Goal: Task Accomplishment & Management: Use online tool/utility

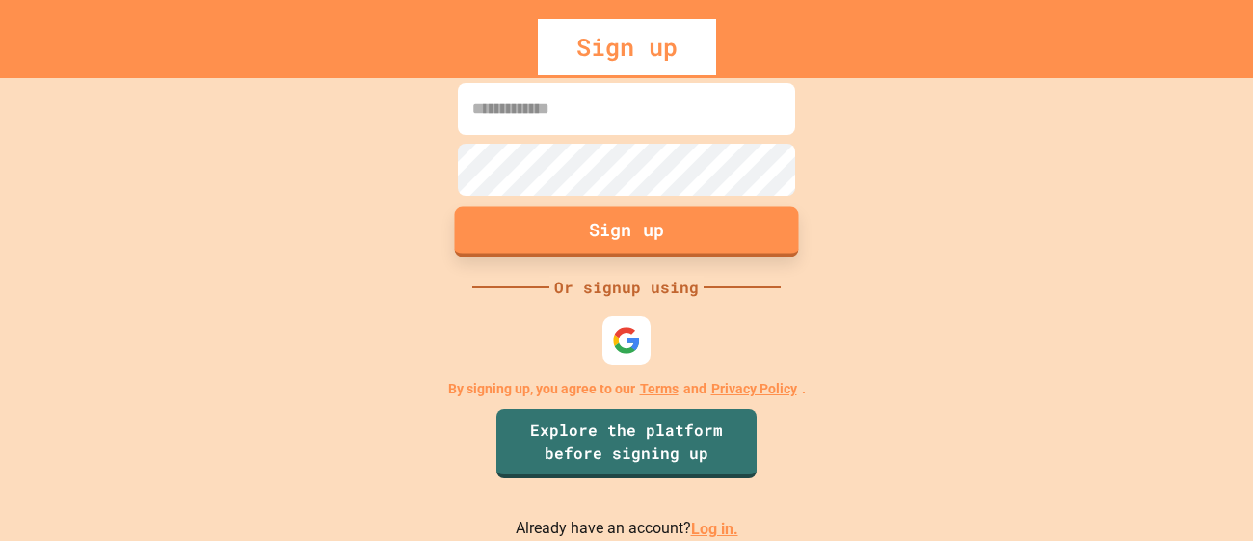
type input "**********"
click at [749, 241] on button "Sign up" at bounding box center [627, 232] width 344 height 50
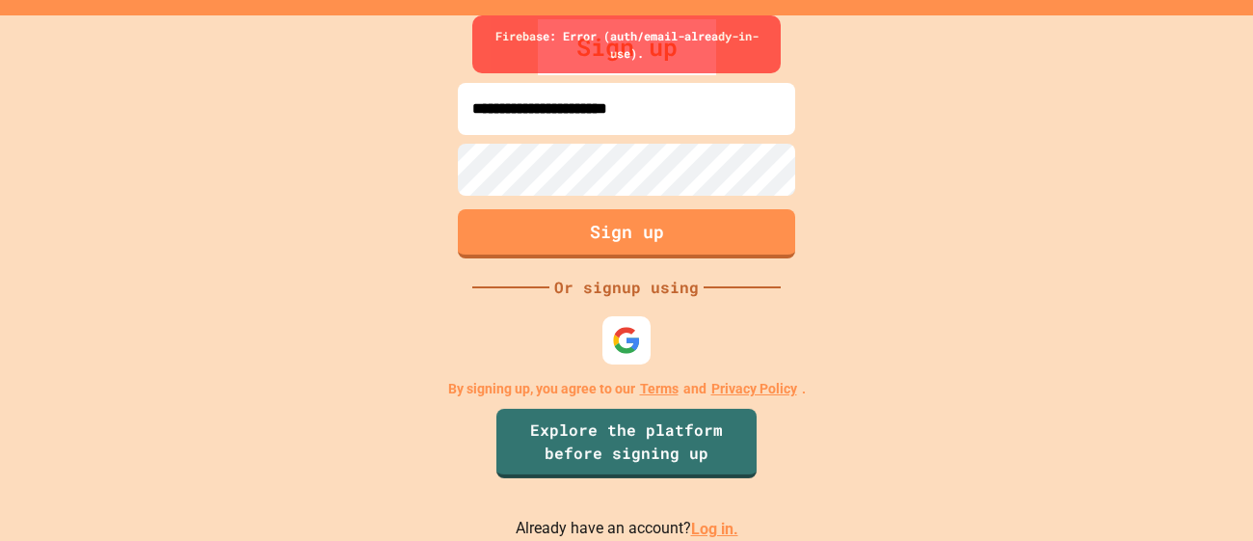
click at [714, 533] on link "Log in." at bounding box center [714, 528] width 47 height 18
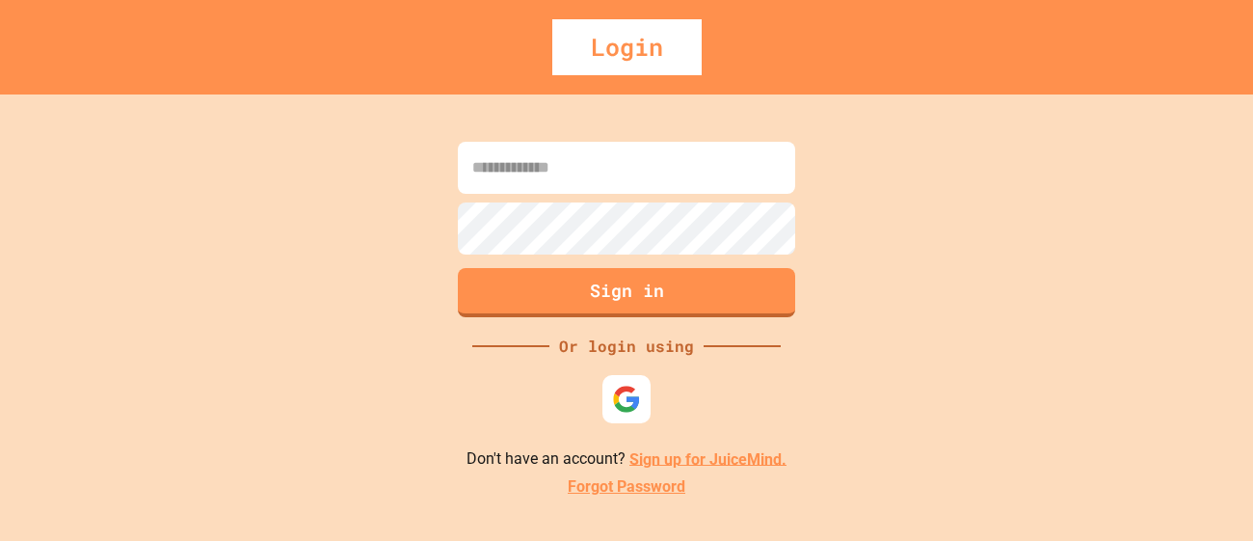
type input "**********"
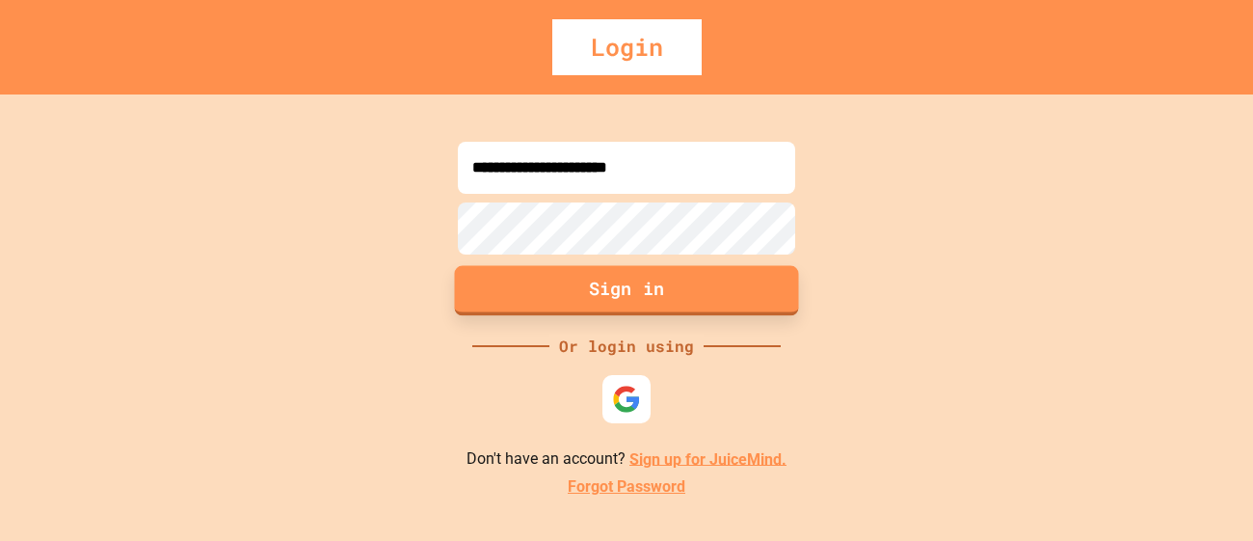
click at [631, 297] on button "Sign in" at bounding box center [627, 290] width 344 height 50
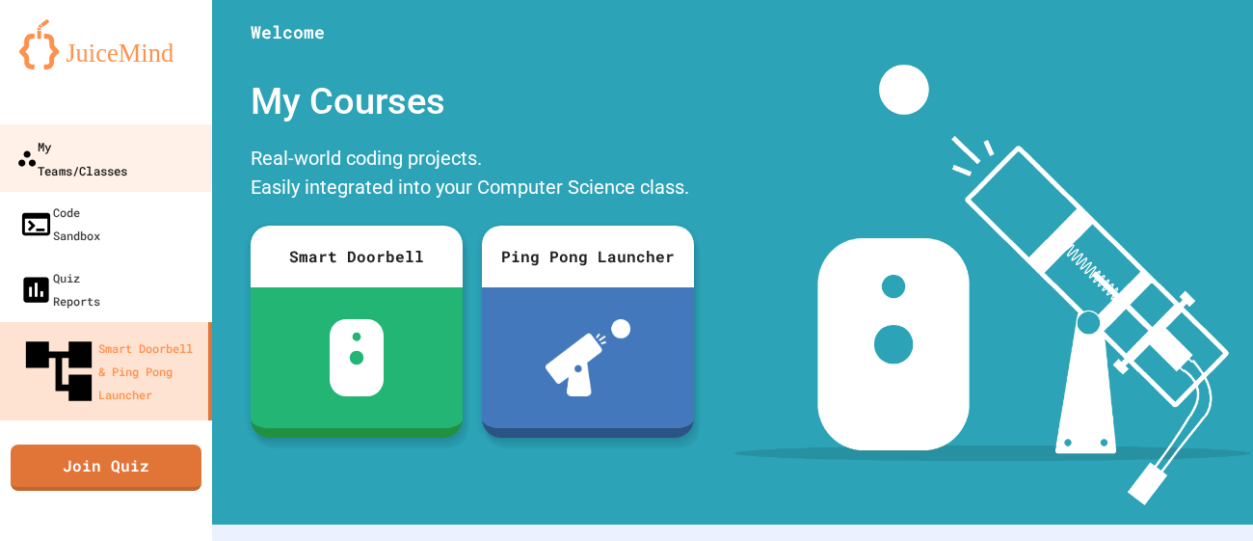
click at [152, 132] on link "My Teams/Classes" at bounding box center [106, 157] width 219 height 67
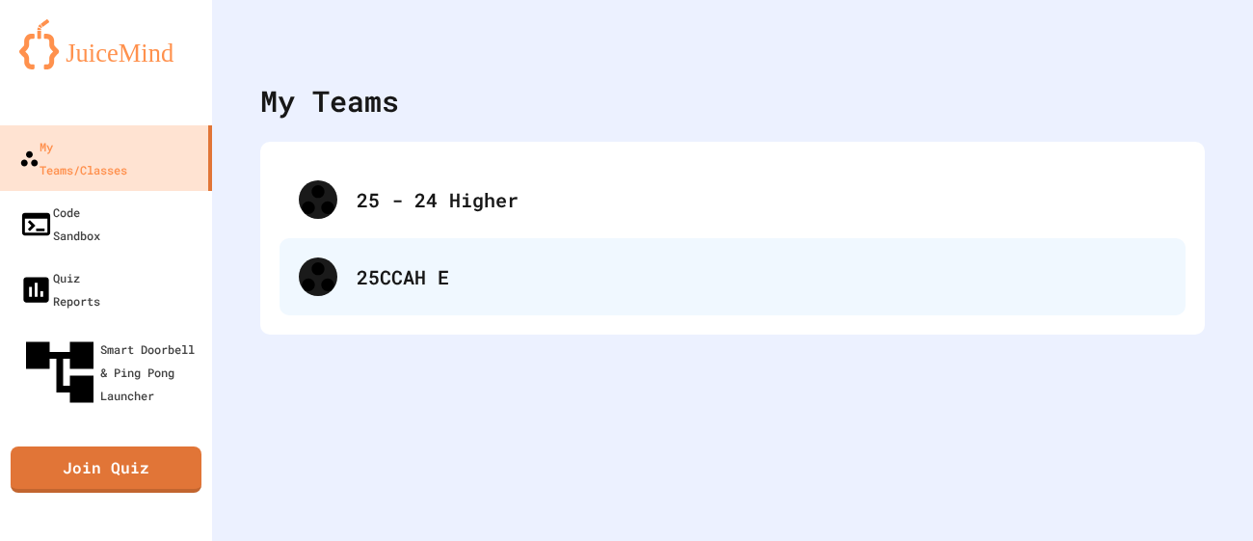
click at [393, 251] on div "25CCAH E" at bounding box center [732, 276] width 906 height 77
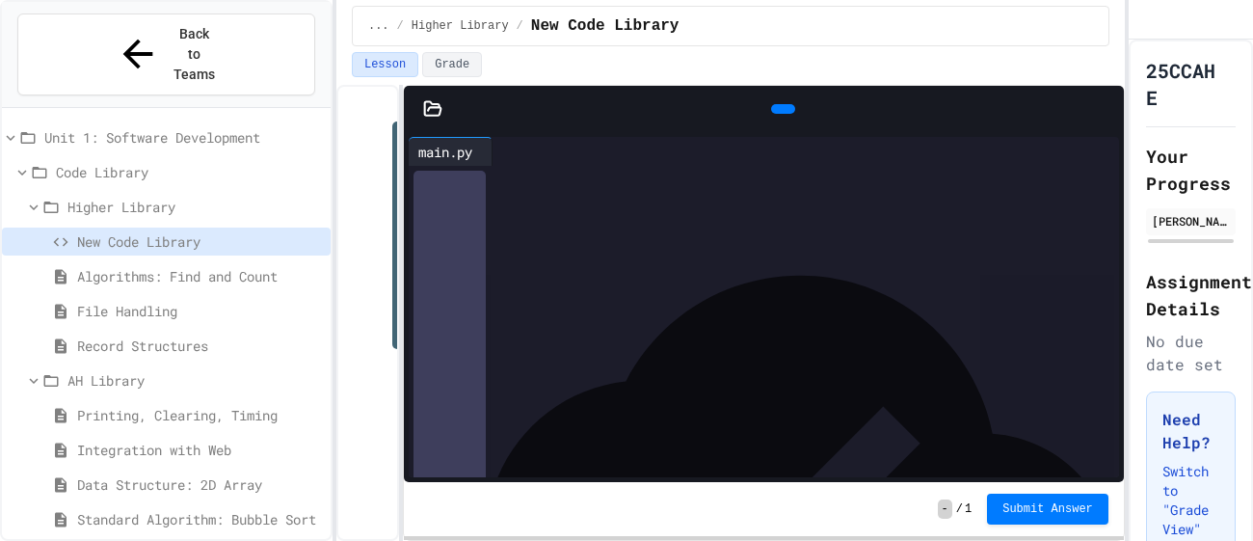
click at [167, 158] on div "Code Library" at bounding box center [166, 175] width 329 height 35
click at [155, 162] on span "Code Library" at bounding box center [189, 172] width 267 height 20
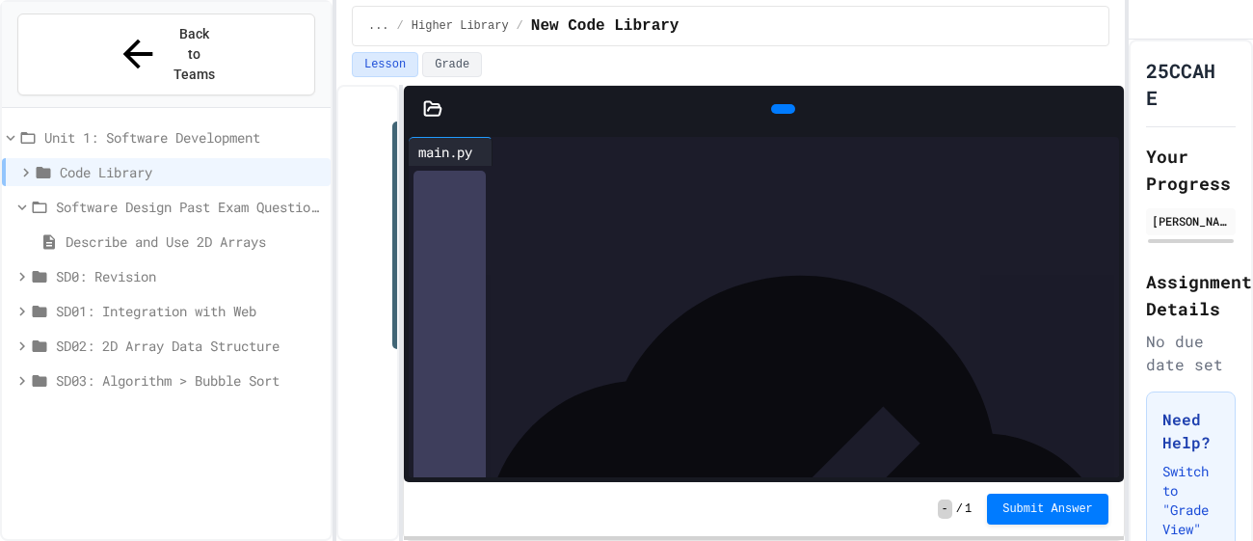
click at [155, 162] on span "Code Library" at bounding box center [191, 172] width 263 height 20
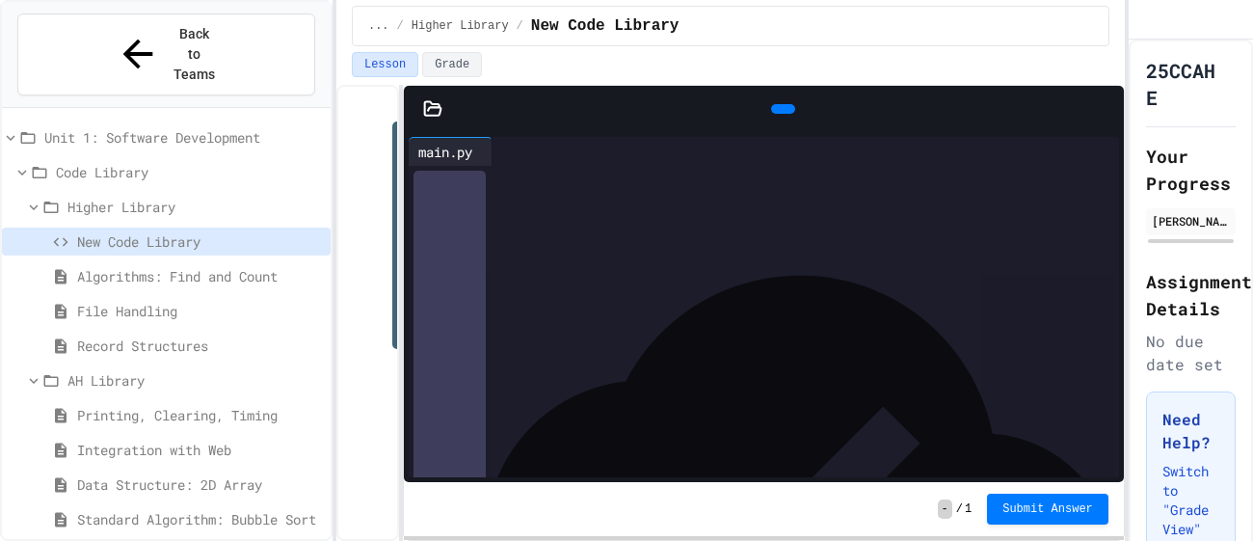
scroll to position [102, 0]
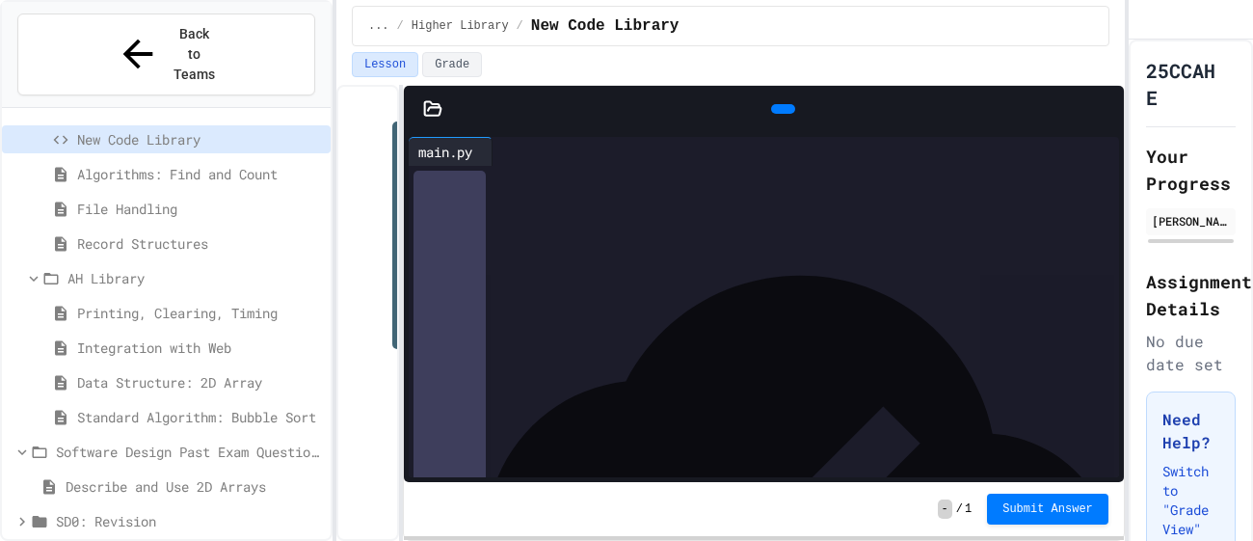
click at [141, 407] on span "Standard Algorithm: Bubble Sort" at bounding box center [200, 417] width 246 height 20
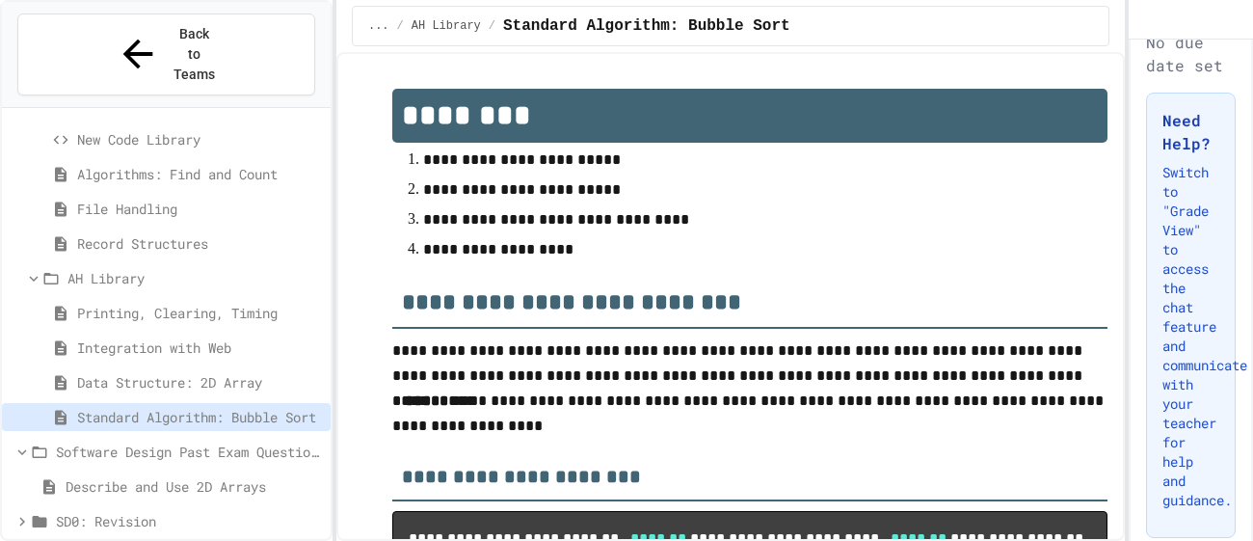
scroll to position [303, 0]
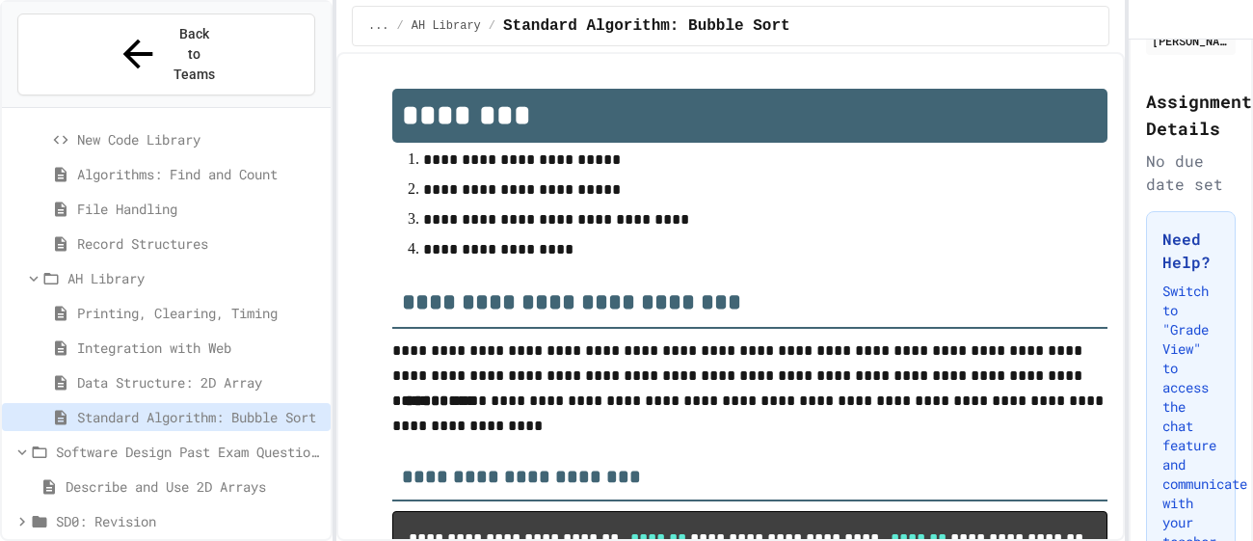
click at [1176, 271] on h3 "Need Help?" at bounding box center [1190, 250] width 57 height 46
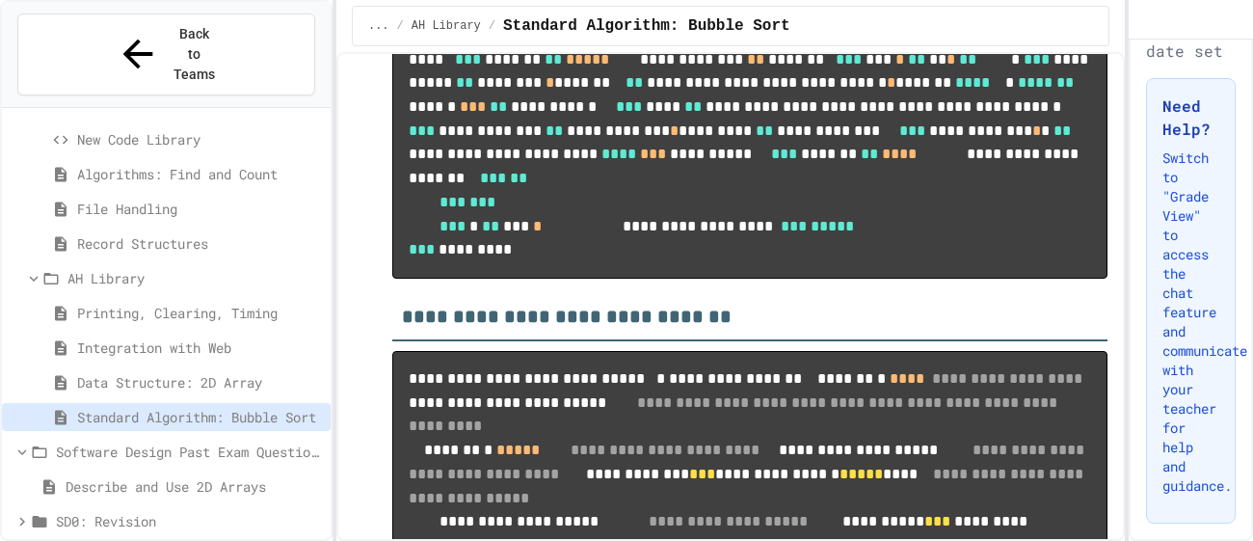
scroll to position [2259, 0]
